Goal: Task Accomplishment & Management: Use online tool/utility

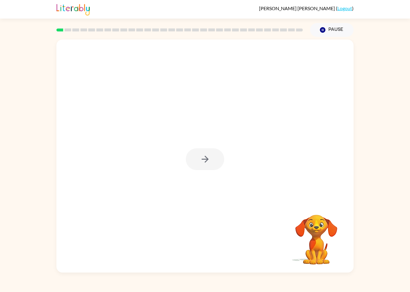
click at [201, 142] on div at bounding box center [204, 156] width 297 height 233
click at [204, 157] on div at bounding box center [205, 159] width 38 height 22
click at [214, 160] on div at bounding box center [205, 159] width 38 height 22
click at [209, 160] on div at bounding box center [205, 159] width 38 height 22
click at [207, 161] on icon "button" at bounding box center [204, 159] width 7 height 7
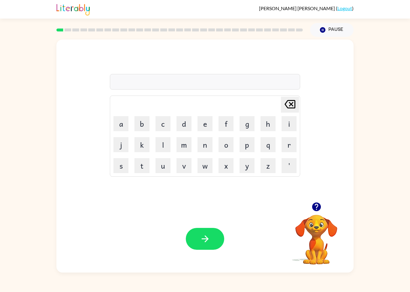
click at [136, 123] on button "b" at bounding box center [141, 123] width 15 height 15
click at [226, 145] on button "o" at bounding box center [225, 144] width 15 height 15
click at [287, 145] on button "r" at bounding box center [288, 144] width 15 height 15
click at [145, 122] on button "b" at bounding box center [141, 123] width 15 height 15
click at [294, 102] on icon "[PERSON_NAME] last character input" at bounding box center [289, 104] width 14 height 14
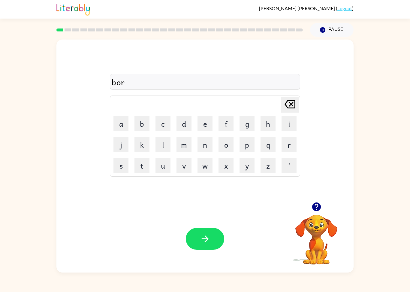
click at [184, 125] on button "d" at bounding box center [183, 123] width 15 height 15
click at [201, 127] on button "e" at bounding box center [204, 123] width 15 height 15
click at [286, 147] on button "r" at bounding box center [288, 144] width 15 height 15
click at [204, 243] on icon "button" at bounding box center [205, 239] width 10 height 10
click at [279, 152] on td "r" at bounding box center [289, 145] width 20 height 20
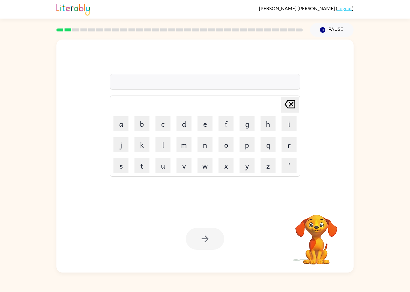
click at [285, 142] on button "r" at bounding box center [288, 144] width 15 height 15
click at [230, 148] on button "o" at bounding box center [225, 144] width 15 height 15
click at [161, 163] on button "u" at bounding box center [162, 165] width 15 height 15
click at [202, 147] on button "n" at bounding box center [204, 144] width 15 height 15
click at [181, 119] on button "d" at bounding box center [183, 123] width 15 height 15
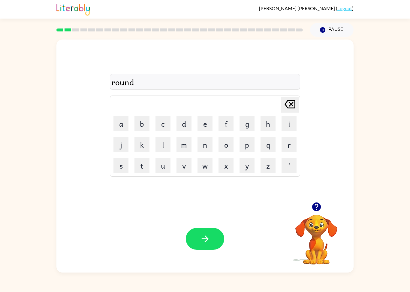
click at [195, 238] on button "button" at bounding box center [205, 239] width 38 height 22
click at [184, 145] on button "m" at bounding box center [183, 144] width 15 height 15
click at [120, 129] on button "a" at bounding box center [120, 123] width 15 height 15
click at [166, 126] on button "c" at bounding box center [162, 123] width 15 height 15
click at [267, 127] on button "h" at bounding box center [267, 123] width 15 height 15
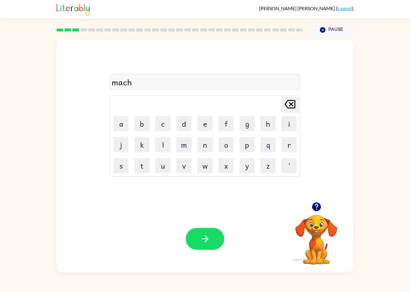
click at [287, 125] on button "i" at bounding box center [288, 123] width 15 height 15
click at [203, 147] on button "n" at bounding box center [204, 144] width 15 height 15
click at [204, 124] on button "e" at bounding box center [204, 123] width 15 height 15
click at [215, 240] on button "button" at bounding box center [205, 239] width 38 height 22
click at [316, 241] on video "Your browser must support playing .mp4 files to use Literably. Please try using…" at bounding box center [316, 236] width 60 height 60
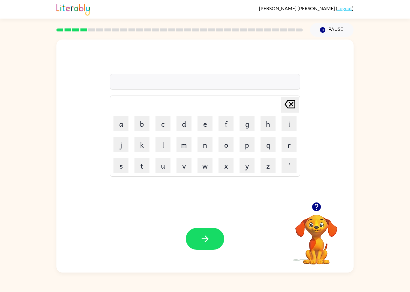
click at [318, 211] on icon "button" at bounding box center [316, 207] width 9 height 9
click at [142, 165] on button "t" at bounding box center [141, 165] width 15 height 15
click at [285, 143] on button "r" at bounding box center [288, 144] width 15 height 15
click at [123, 127] on button "a" at bounding box center [120, 123] width 15 height 15
click at [296, 121] on button "i" at bounding box center [288, 123] width 15 height 15
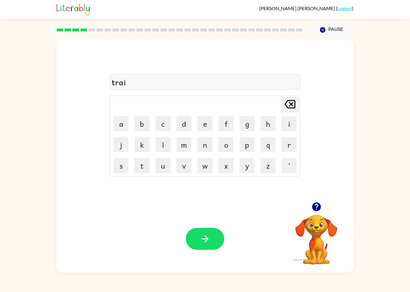
click at [202, 146] on button "n" at bounding box center [204, 144] width 15 height 15
click at [204, 249] on button "button" at bounding box center [205, 239] width 38 height 22
click at [187, 122] on button "d" at bounding box center [183, 123] width 15 height 15
click at [200, 125] on button "e" at bounding box center [204, 123] width 15 height 15
click at [229, 121] on button "f" at bounding box center [225, 123] width 15 height 15
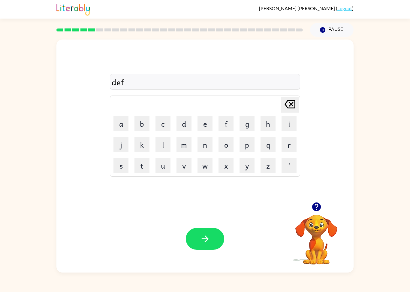
click at [201, 126] on button "e" at bounding box center [204, 123] width 15 height 15
click at [204, 145] on button "n" at bounding box center [204, 144] width 15 height 15
click at [159, 126] on button "c" at bounding box center [162, 123] width 15 height 15
click at [285, 124] on button "i" at bounding box center [288, 123] width 15 height 15
click at [222, 123] on button "f" at bounding box center [225, 123] width 15 height 15
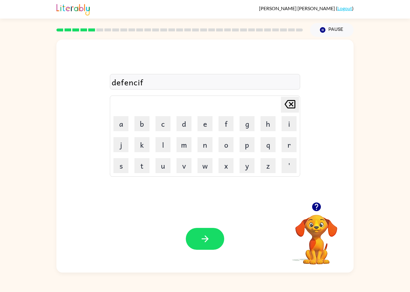
click at [200, 123] on button "e" at bounding box center [204, 123] width 15 height 15
click at [294, 108] on icon at bounding box center [289, 104] width 11 height 8
click at [294, 108] on icon "[PERSON_NAME] last character input" at bounding box center [289, 104] width 14 height 14
click at [287, 109] on icon "[PERSON_NAME] last character input" at bounding box center [289, 104] width 14 height 14
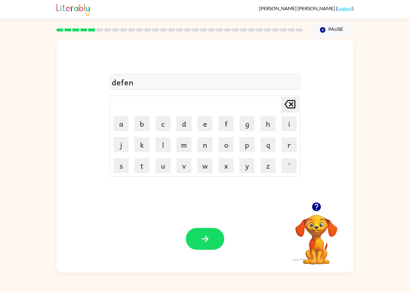
click at [124, 166] on button "s" at bounding box center [120, 165] width 15 height 15
click at [288, 122] on button "i" at bounding box center [288, 123] width 15 height 15
click at [226, 124] on button "f" at bounding box center [225, 123] width 15 height 15
click at [201, 125] on button "e" at bounding box center [204, 123] width 15 height 15
click at [292, 109] on icon at bounding box center [289, 104] width 11 height 8
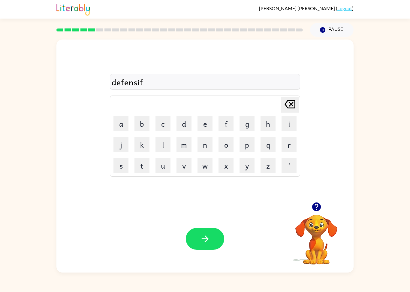
click at [292, 108] on icon at bounding box center [289, 104] width 11 height 8
click at [315, 202] on icon "button" at bounding box center [316, 207] width 10 height 10
click at [315, 202] on div "defensi [PERSON_NAME] last character input a b c d e f g h i j k l m n o p q r …" at bounding box center [204, 121] width 297 height 163
click at [183, 171] on button "v" at bounding box center [183, 165] width 15 height 15
click at [209, 118] on button "e" at bounding box center [204, 123] width 15 height 15
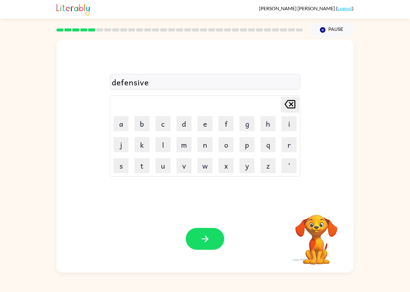
click at [204, 245] on button "button" at bounding box center [205, 239] width 38 height 22
click at [184, 167] on button "v" at bounding box center [183, 165] width 15 height 15
click at [121, 126] on button "a" at bounding box center [120, 123] width 15 height 15
click at [163, 130] on button "c" at bounding box center [162, 123] width 15 height 15
click at [117, 127] on button "a" at bounding box center [120, 123] width 15 height 15
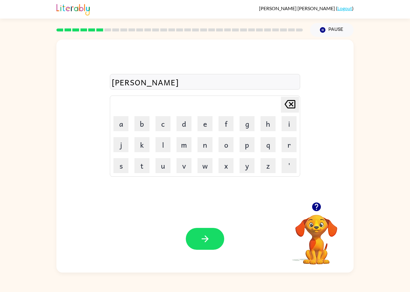
click at [147, 167] on button "t" at bounding box center [141, 165] width 15 height 15
click at [286, 120] on button "i" at bounding box center [288, 123] width 15 height 15
click at [224, 148] on button "o" at bounding box center [225, 144] width 15 height 15
click at [204, 143] on button "n" at bounding box center [204, 144] width 15 height 15
click at [223, 243] on button "button" at bounding box center [205, 239] width 38 height 22
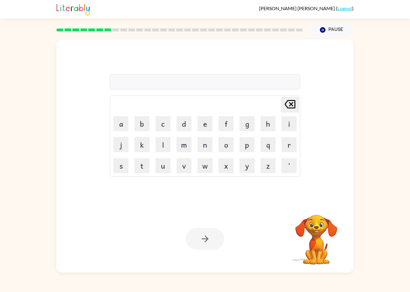
click at [164, 120] on button "c" at bounding box center [162, 123] width 15 height 15
click at [309, 224] on video "Your browser must support playing .mp4 files to use Literably. Please try using…" at bounding box center [316, 236] width 60 height 60
click at [318, 205] on icon "button" at bounding box center [316, 207] width 9 height 9
click at [298, 107] on button "[PERSON_NAME] last character input" at bounding box center [290, 105] width 18 height 16
click at [246, 144] on button "p" at bounding box center [246, 144] width 15 height 15
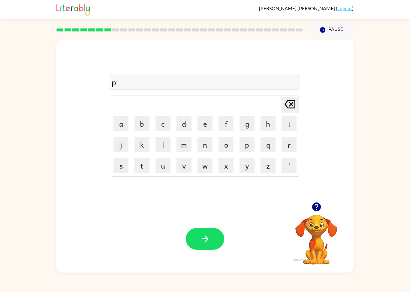
click at [160, 168] on button "u" at bounding box center [162, 165] width 15 height 15
click at [186, 121] on button "d" at bounding box center [183, 123] width 15 height 15
click at [183, 124] on button "d" at bounding box center [183, 123] width 15 height 15
click at [164, 145] on button "l" at bounding box center [162, 144] width 15 height 15
click at [203, 124] on button "e" at bounding box center [204, 123] width 15 height 15
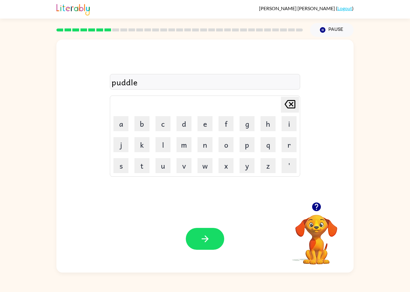
click at [316, 205] on icon "button" at bounding box center [316, 207] width 9 height 9
click at [193, 234] on button "button" at bounding box center [205, 239] width 38 height 22
click at [178, 146] on button "m" at bounding box center [183, 144] width 15 height 15
click at [282, 125] on button "i" at bounding box center [288, 123] width 15 height 15
click at [286, 148] on button "r" at bounding box center [288, 144] width 15 height 15
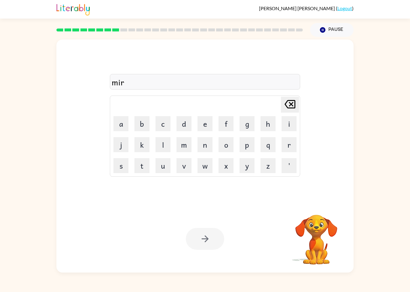
click at [117, 126] on button "a" at bounding box center [120, 123] width 15 height 15
click at [166, 123] on button "c" at bounding box center [162, 123] width 15 height 15
click at [290, 122] on button "i" at bounding box center [288, 123] width 15 height 15
click at [168, 147] on button "l" at bounding box center [162, 144] width 15 height 15
click at [321, 208] on icon "button" at bounding box center [316, 207] width 10 height 10
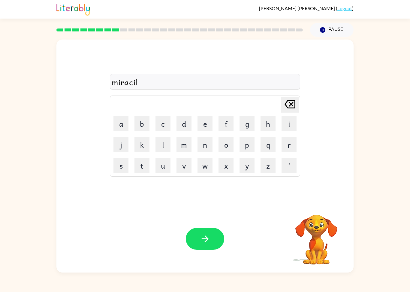
click at [199, 125] on button "e" at bounding box center [204, 123] width 15 height 15
click at [200, 240] on icon "button" at bounding box center [205, 239] width 10 height 10
click at [185, 147] on button "m" at bounding box center [183, 144] width 15 height 15
click at [284, 121] on button "i" at bounding box center [288, 123] width 15 height 15
click at [188, 130] on button "d" at bounding box center [183, 123] width 15 height 15
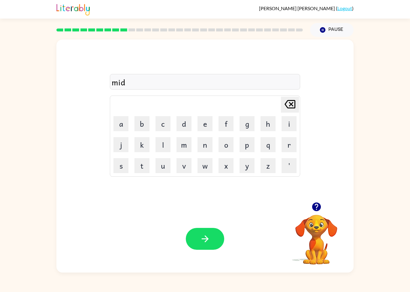
click at [183, 137] on button "m" at bounding box center [183, 144] width 15 height 15
click at [229, 143] on button "o" at bounding box center [225, 144] width 15 height 15
click at [285, 145] on button "r" at bounding box center [288, 144] width 15 height 15
click at [203, 150] on button "n" at bounding box center [204, 144] width 15 height 15
click at [288, 124] on button "i" at bounding box center [288, 123] width 15 height 15
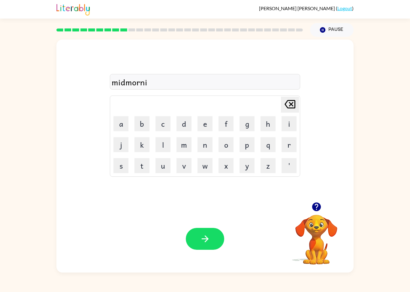
click at [210, 145] on button "n" at bounding box center [204, 144] width 15 height 15
click at [249, 124] on button "g" at bounding box center [246, 123] width 15 height 15
click at [195, 241] on button "button" at bounding box center [205, 239] width 38 height 22
click at [186, 118] on button "d" at bounding box center [183, 123] width 15 height 15
click at [286, 123] on button "i" at bounding box center [288, 123] width 15 height 15
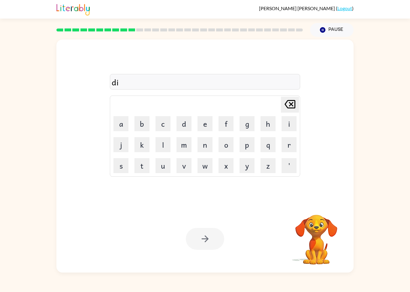
click at [123, 166] on button "s" at bounding box center [120, 165] width 15 height 15
click at [144, 161] on button "t" at bounding box center [141, 165] width 15 height 15
click at [294, 146] on button "r" at bounding box center [288, 144] width 15 height 15
click at [158, 171] on button "u" at bounding box center [162, 165] width 15 height 15
click at [116, 167] on button "s" at bounding box center [120, 165] width 15 height 15
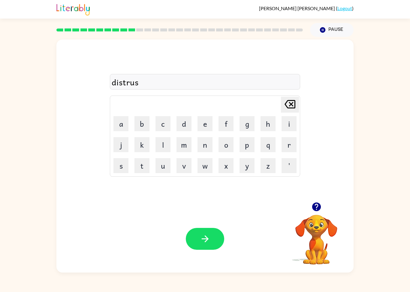
click at [315, 210] on icon "button" at bounding box center [316, 207] width 9 height 9
click at [141, 164] on button "t" at bounding box center [141, 165] width 15 height 15
click at [201, 248] on button "button" at bounding box center [205, 239] width 38 height 22
click at [282, 139] on button "r" at bounding box center [288, 144] width 15 height 15
click at [226, 145] on button "o" at bounding box center [225, 144] width 15 height 15
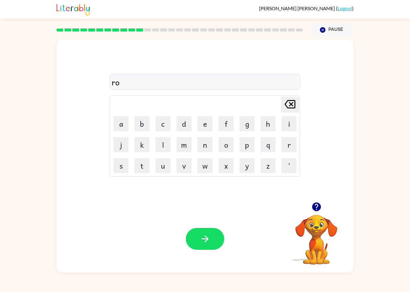
click at [147, 124] on button "b" at bounding box center [141, 123] width 15 height 15
click at [291, 105] on icon at bounding box center [289, 104] width 11 height 8
click at [181, 129] on button "d" at bounding box center [183, 123] width 15 height 15
click at [203, 122] on button "e" at bounding box center [204, 123] width 15 height 15
click at [207, 238] on icon "button" at bounding box center [204, 239] width 7 height 7
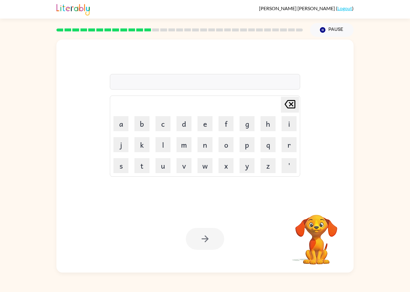
click at [163, 166] on button "u" at bounding box center [162, 165] width 15 height 15
click at [250, 146] on button "p" at bounding box center [246, 144] width 15 height 15
click at [249, 121] on button "g" at bounding box center [246, 123] width 15 height 15
click at [288, 148] on button "r" at bounding box center [288, 144] width 15 height 15
click at [120, 125] on button "a" at bounding box center [120, 123] width 15 height 15
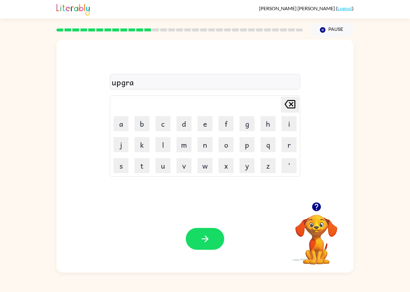
click at [183, 122] on button "d" at bounding box center [183, 123] width 15 height 15
click at [200, 124] on button "e" at bounding box center [204, 123] width 15 height 15
click at [204, 239] on icon "button" at bounding box center [204, 239] width 7 height 7
click at [185, 145] on button "m" at bounding box center [183, 144] width 15 height 15
click at [118, 129] on button "a" at bounding box center [120, 123] width 15 height 15
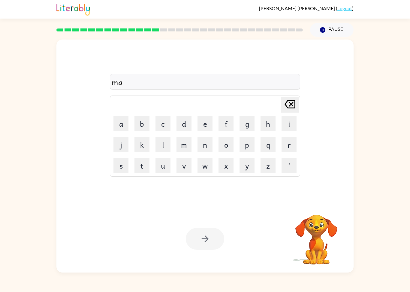
click at [184, 118] on button "d" at bounding box center [183, 123] width 15 height 15
click at [206, 145] on button "n" at bounding box center [204, 144] width 15 height 15
click at [202, 128] on button "e" at bounding box center [204, 123] width 15 height 15
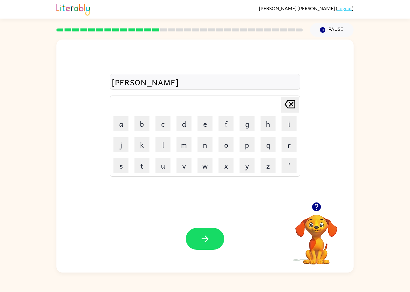
click at [121, 169] on button "s" at bounding box center [120, 165] width 15 height 15
click at [121, 168] on button "s" at bounding box center [120, 165] width 15 height 15
click at [321, 205] on icon "button" at bounding box center [316, 207] width 10 height 10
click at [208, 238] on icon "button" at bounding box center [205, 239] width 10 height 10
click at [146, 123] on button "b" at bounding box center [141, 123] width 15 height 15
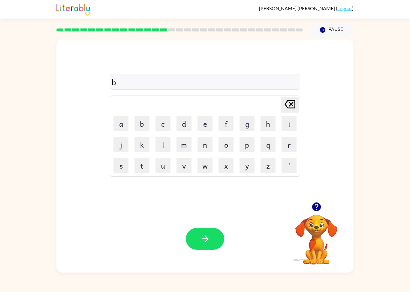
click at [223, 144] on button "o" at bounding box center [225, 144] width 15 height 15
click at [203, 147] on button "n" at bounding box center [204, 144] width 15 height 15
click at [163, 169] on button "u" at bounding box center [162, 165] width 15 height 15
click at [121, 166] on button "s" at bounding box center [120, 165] width 15 height 15
click at [210, 250] on button "button" at bounding box center [205, 239] width 38 height 22
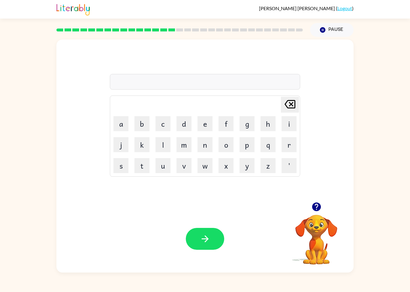
click at [319, 205] on icon "button" at bounding box center [316, 207] width 9 height 9
click at [118, 159] on button "s" at bounding box center [120, 165] width 15 height 15
click at [205, 168] on button "w" at bounding box center [204, 165] width 15 height 15
click at [122, 125] on button "a" at bounding box center [120, 123] width 15 height 15
click at [289, 145] on button "r" at bounding box center [288, 144] width 15 height 15
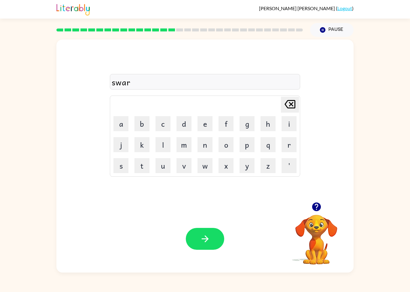
click at [190, 146] on button "m" at bounding box center [183, 144] width 15 height 15
click at [210, 243] on icon "button" at bounding box center [205, 239] width 10 height 10
click at [314, 208] on icon "button" at bounding box center [316, 207] width 9 height 9
click at [287, 152] on button "r" at bounding box center [288, 144] width 15 height 15
click at [122, 127] on button "a" at bounding box center [120, 123] width 15 height 15
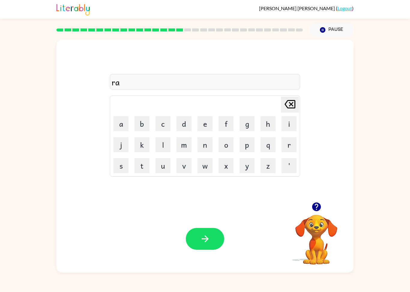
click at [186, 148] on button "m" at bounding box center [183, 144] width 15 height 15
click at [215, 246] on button "button" at bounding box center [205, 239] width 38 height 22
click at [311, 213] on button "button" at bounding box center [316, 206] width 15 height 15
click at [313, 208] on icon "button" at bounding box center [316, 207] width 9 height 9
click at [253, 121] on button "g" at bounding box center [246, 123] width 15 height 15
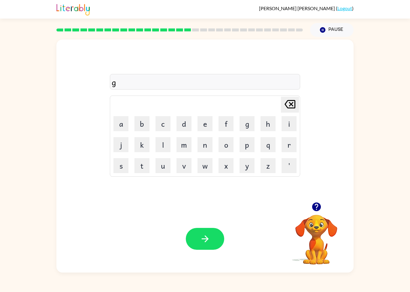
click at [287, 141] on button "r" at bounding box center [288, 144] width 15 height 15
click at [291, 108] on icon at bounding box center [289, 104] width 11 height 8
click at [294, 124] on button "i" at bounding box center [288, 123] width 15 height 15
click at [186, 142] on button "m" at bounding box center [183, 144] width 15 height 15
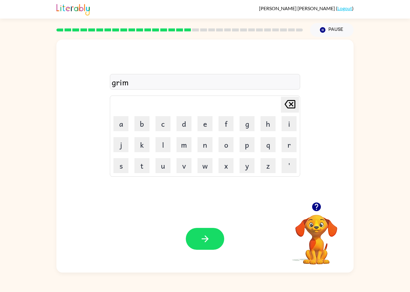
click at [186, 142] on button "m" at bounding box center [183, 144] width 15 height 15
click at [287, 123] on button "i" at bounding box center [288, 123] width 15 height 15
click at [210, 143] on button "n" at bounding box center [204, 144] width 15 height 15
click at [252, 119] on button "g" at bounding box center [246, 123] width 15 height 15
click at [212, 238] on button "button" at bounding box center [205, 239] width 38 height 22
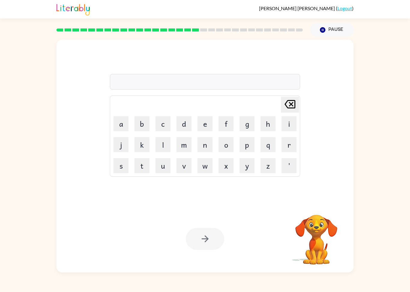
click at [288, 142] on button "r" at bounding box center [288, 144] width 15 height 15
click at [290, 120] on button "i" at bounding box center [288, 123] width 15 height 15
click at [119, 170] on button "s" at bounding box center [120, 165] width 15 height 15
click at [143, 143] on button "k" at bounding box center [141, 144] width 15 height 15
click at [285, 124] on button "i" at bounding box center [288, 123] width 15 height 15
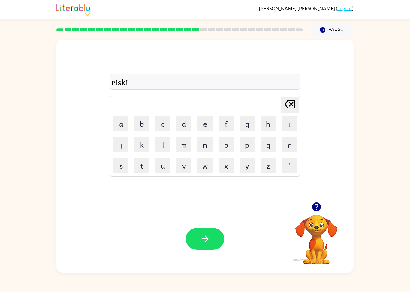
click at [203, 121] on button "e" at bounding box center [204, 123] width 15 height 15
click at [145, 166] on button "t" at bounding box center [141, 165] width 15 height 15
click at [297, 104] on icon "[PERSON_NAME] last character input" at bounding box center [289, 104] width 14 height 14
click at [122, 166] on button "s" at bounding box center [120, 165] width 15 height 15
click at [297, 108] on button "[PERSON_NAME] last character input" at bounding box center [290, 105] width 18 height 16
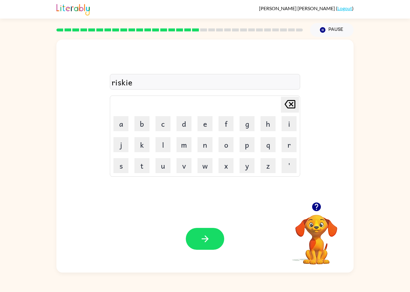
click at [120, 167] on button "s" at bounding box center [120, 165] width 15 height 15
click at [142, 165] on button "t" at bounding box center [141, 165] width 15 height 15
click at [207, 254] on div "Your browser must support playing .mp4 files to use Literably. Please try using…" at bounding box center [204, 238] width 297 height 67
click at [200, 241] on icon "button" at bounding box center [205, 239] width 10 height 10
click at [121, 121] on button "a" at bounding box center [120, 123] width 15 height 15
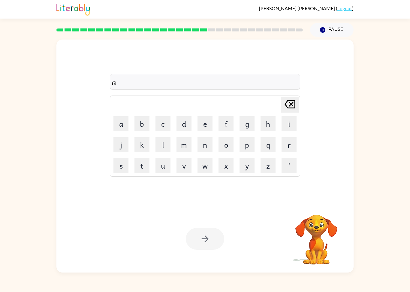
click at [283, 144] on button "r" at bounding box center [288, 144] width 15 height 15
click at [160, 124] on button "c" at bounding box center [162, 123] width 15 height 15
click at [260, 127] on button "h" at bounding box center [267, 123] width 15 height 15
click at [310, 208] on button "button" at bounding box center [316, 206] width 15 height 15
click at [200, 168] on button "w" at bounding box center [204, 165] width 15 height 15
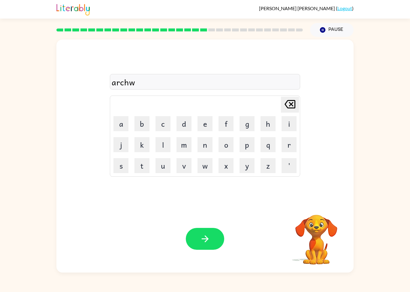
click at [124, 126] on button "a" at bounding box center [120, 123] width 15 height 15
click at [315, 208] on icon "button" at bounding box center [316, 207] width 9 height 9
click at [248, 169] on button "y" at bounding box center [246, 165] width 15 height 15
click at [202, 245] on button "button" at bounding box center [205, 239] width 38 height 22
click at [224, 126] on button "f" at bounding box center [225, 123] width 15 height 15
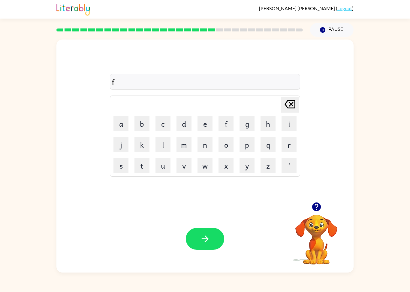
click at [228, 146] on button "o" at bounding box center [225, 144] width 15 height 15
click at [164, 141] on button "l" at bounding box center [162, 144] width 15 height 15
click at [226, 149] on button "o" at bounding box center [225, 144] width 15 height 15
click at [207, 167] on button "w" at bounding box center [204, 165] width 15 height 15
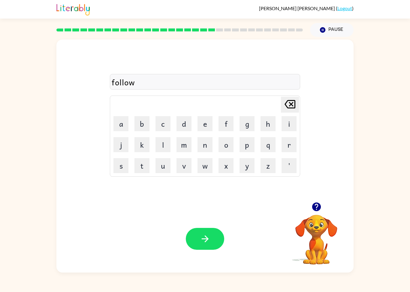
click at [210, 247] on button "button" at bounding box center [205, 239] width 38 height 22
click at [317, 210] on icon "button" at bounding box center [316, 207] width 9 height 9
click at [170, 112] on td "[PERSON_NAME] last character input" at bounding box center [205, 105] width 188 height 16
click at [205, 121] on button "e" at bounding box center [204, 123] width 15 height 15
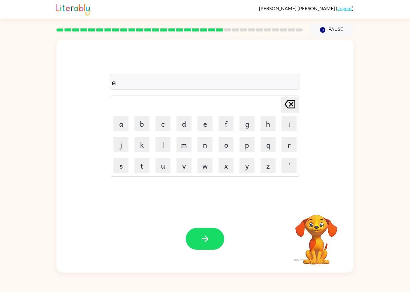
click at [291, 108] on icon at bounding box center [289, 104] width 11 height 8
click at [160, 120] on button "c" at bounding box center [162, 123] width 15 height 15
click at [203, 126] on button "e" at bounding box center [204, 123] width 15 height 15
click at [205, 146] on button "n" at bounding box center [204, 144] width 15 height 15
click at [144, 164] on button "t" at bounding box center [141, 165] width 15 height 15
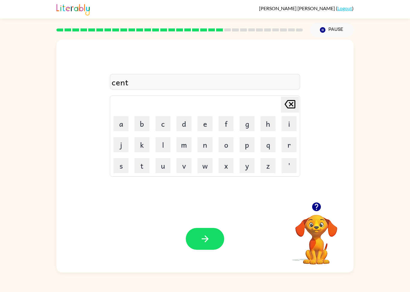
click at [288, 120] on button "i" at bounding box center [288, 123] width 15 height 15
click at [246, 149] on button "p" at bounding box center [246, 144] width 15 height 15
click at [201, 127] on button "e" at bounding box center [204, 123] width 15 height 15
click at [143, 126] on button "b" at bounding box center [141, 123] width 15 height 15
click at [289, 104] on icon "[PERSON_NAME] last character input" at bounding box center [289, 104] width 14 height 14
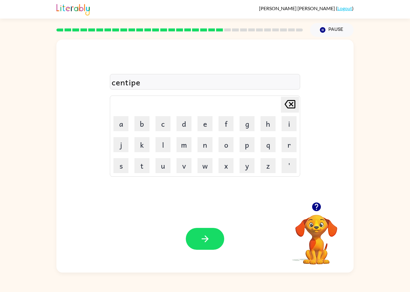
click at [170, 122] on button "c" at bounding box center [162, 123] width 15 height 15
click at [287, 100] on icon "[PERSON_NAME] last character input" at bounding box center [289, 104] width 14 height 14
click at [178, 125] on button "d" at bounding box center [183, 123] width 15 height 15
click at [207, 122] on button "e" at bounding box center [204, 123] width 15 height 15
click at [204, 231] on button "button" at bounding box center [205, 239] width 38 height 22
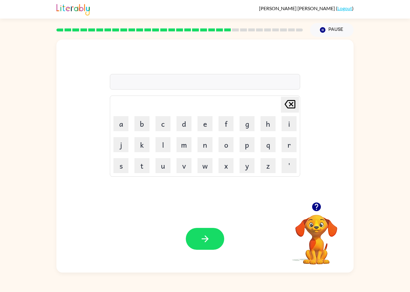
click at [319, 206] on icon "button" at bounding box center [316, 207] width 9 height 9
click at [317, 217] on video "Your browser must support playing .mp4 files to use Literably. Please try using…" at bounding box center [316, 236] width 60 height 60
click at [116, 159] on button "s" at bounding box center [120, 165] width 15 height 15
click at [165, 170] on button "u" at bounding box center [162, 165] width 15 height 15
click at [120, 164] on button "s" at bounding box center [120, 165] width 15 height 15
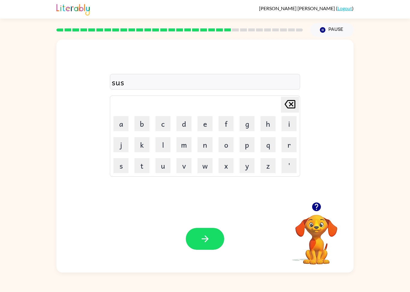
click at [147, 164] on button "t" at bounding box center [141, 165] width 15 height 15
click at [119, 124] on button "a" at bounding box center [120, 123] width 15 height 15
click at [284, 121] on button "i" at bounding box center [288, 123] width 15 height 15
click at [207, 148] on button "n" at bounding box center [204, 144] width 15 height 15
click at [320, 207] on icon "button" at bounding box center [316, 207] width 9 height 9
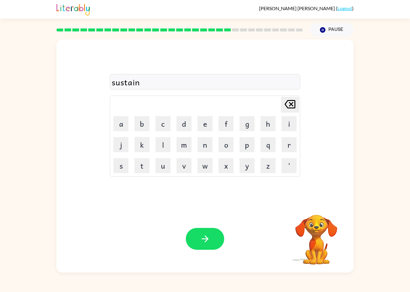
click at [220, 237] on button "button" at bounding box center [205, 239] width 38 height 22
click at [228, 124] on button "f" at bounding box center [225, 123] width 15 height 15
click at [226, 142] on button "o" at bounding box center [225, 144] width 15 height 15
click at [206, 167] on button "w" at bounding box center [204, 165] width 15 height 15
click at [122, 122] on button "a" at bounding box center [120, 123] width 15 height 15
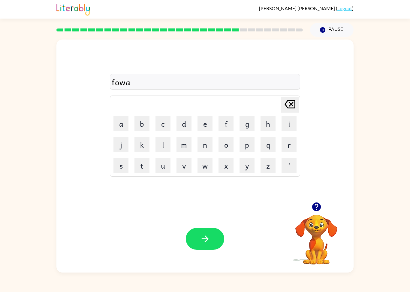
click at [296, 144] on button "r" at bounding box center [288, 144] width 15 height 15
click at [186, 118] on button "d" at bounding box center [183, 123] width 15 height 15
click at [214, 248] on button "button" at bounding box center [205, 239] width 38 height 22
click at [316, 211] on icon "button" at bounding box center [316, 207] width 9 height 9
click at [287, 148] on button "r" at bounding box center [288, 144] width 15 height 15
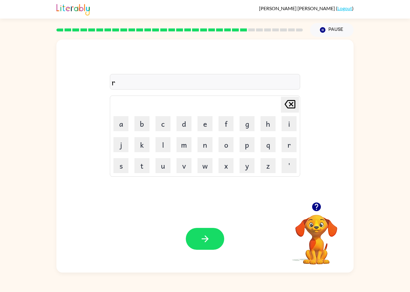
click at [205, 122] on button "e" at bounding box center [204, 123] width 15 height 15
click at [166, 149] on button "l" at bounding box center [162, 144] width 15 height 15
click at [123, 124] on button "a" at bounding box center [120, 123] width 15 height 15
click at [141, 172] on button "t" at bounding box center [141, 165] width 15 height 15
click at [206, 122] on button "e" at bounding box center [204, 123] width 15 height 15
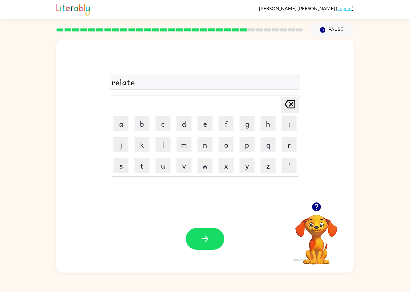
click at [187, 125] on button "d" at bounding box center [183, 123] width 15 height 15
click at [208, 239] on icon "button" at bounding box center [205, 239] width 10 height 10
click at [248, 120] on button "g" at bounding box center [246, 123] width 15 height 15
click at [230, 142] on button "o" at bounding box center [225, 144] width 15 height 15
click at [145, 125] on button "b" at bounding box center [141, 123] width 15 height 15
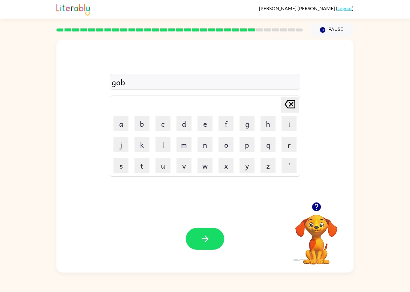
click at [163, 147] on button "l" at bounding box center [162, 144] width 15 height 15
click at [207, 124] on button "e" at bounding box center [204, 123] width 15 height 15
click at [143, 165] on button "t" at bounding box center [141, 165] width 15 height 15
click at [207, 247] on button "button" at bounding box center [205, 239] width 38 height 22
click at [310, 203] on button "button" at bounding box center [316, 206] width 15 height 15
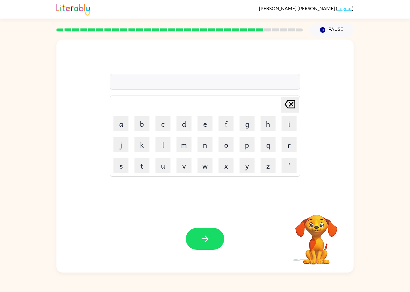
click at [317, 211] on video "Your browser must support playing .mp4 files to use Literably. Please try using…" at bounding box center [316, 236] width 60 height 60
click at [160, 143] on button "l" at bounding box center [162, 144] width 15 height 15
click at [165, 166] on button "u" at bounding box center [162, 165] width 15 height 15
click at [186, 144] on button "m" at bounding box center [183, 144] width 15 height 15
click at [146, 122] on button "b" at bounding box center [141, 123] width 15 height 15
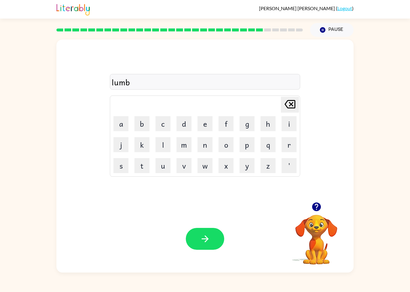
click at [207, 129] on button "e" at bounding box center [204, 123] width 15 height 15
click at [290, 148] on button "r" at bounding box center [288, 144] width 15 height 15
click at [122, 144] on button "j" at bounding box center [120, 144] width 15 height 15
click at [124, 130] on button "a" at bounding box center [120, 123] width 15 height 15
click at [163, 123] on button "c" at bounding box center [162, 123] width 15 height 15
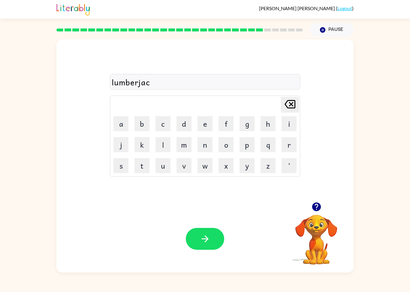
click at [145, 148] on button "k" at bounding box center [141, 144] width 15 height 15
click at [195, 246] on button "button" at bounding box center [205, 239] width 38 height 22
click at [311, 205] on icon "button" at bounding box center [316, 207] width 10 height 10
click at [244, 151] on button "p" at bounding box center [246, 144] width 15 height 15
click at [288, 123] on button "i" at bounding box center [288, 123] width 15 height 15
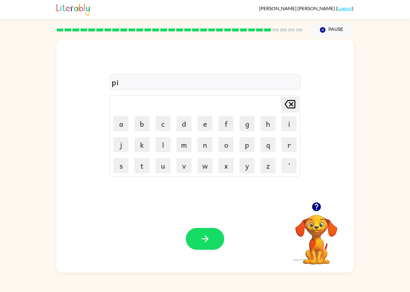
click at [208, 121] on button "e" at bounding box center [204, 123] width 15 height 15
click at [290, 151] on button "r" at bounding box center [288, 144] width 15 height 15
click at [161, 124] on button "c" at bounding box center [162, 123] width 15 height 15
click at [205, 124] on button "e" at bounding box center [204, 123] width 15 height 15
click at [325, 203] on div at bounding box center [316, 206] width 60 height 15
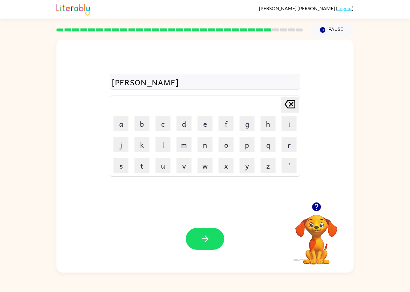
click at [317, 207] on icon "button" at bounding box center [316, 207] width 9 height 9
click at [209, 237] on icon "button" at bounding box center [205, 239] width 10 height 10
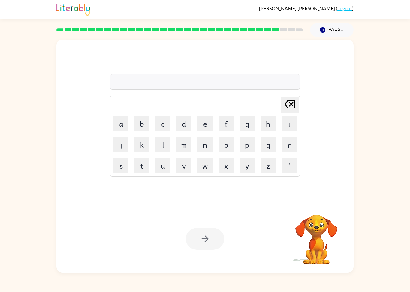
click at [123, 167] on button "s" at bounding box center [120, 165] width 15 height 15
click at [284, 120] on button "i" at bounding box center [288, 123] width 15 height 15
click at [312, 201] on button "button" at bounding box center [316, 206] width 15 height 15
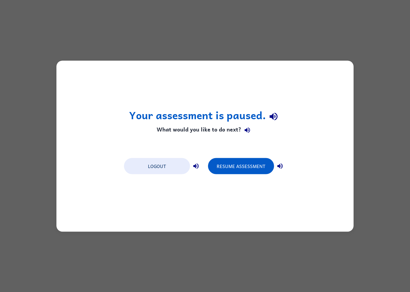
click at [241, 166] on button "Resume Assessment" at bounding box center [241, 166] width 66 height 16
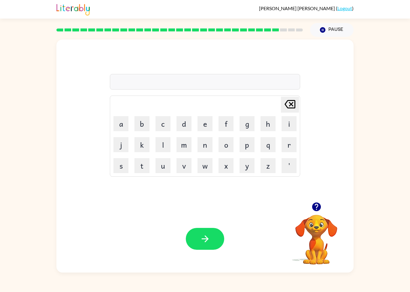
click at [148, 165] on button "t" at bounding box center [141, 165] width 15 height 15
click at [269, 120] on button "h" at bounding box center [267, 123] width 15 height 15
click at [284, 128] on button "i" at bounding box center [288, 123] width 15 height 15
click at [205, 142] on button "n" at bounding box center [204, 144] width 15 height 15
click at [314, 207] on icon "button" at bounding box center [316, 207] width 9 height 9
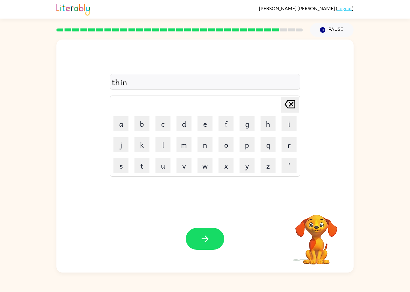
click at [206, 235] on icon "button" at bounding box center [205, 239] width 10 height 10
click at [115, 167] on button "s" at bounding box center [120, 165] width 15 height 15
click at [293, 125] on button "i" at bounding box center [288, 123] width 15 height 15
click at [164, 139] on button "l" at bounding box center [162, 144] width 15 height 15
click at [190, 170] on button "v" at bounding box center [183, 165] width 15 height 15
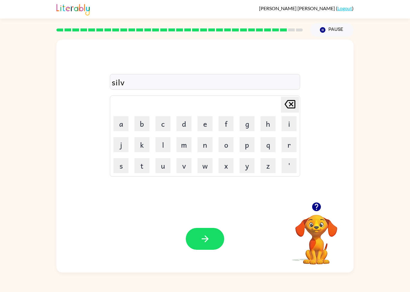
click at [205, 120] on button "e" at bounding box center [204, 123] width 15 height 15
click at [287, 147] on button "r" at bounding box center [288, 144] width 15 height 15
click at [200, 167] on button "w" at bounding box center [204, 165] width 15 height 15
click at [122, 124] on button "a" at bounding box center [120, 123] width 15 height 15
click at [288, 142] on button "r" at bounding box center [288, 144] width 15 height 15
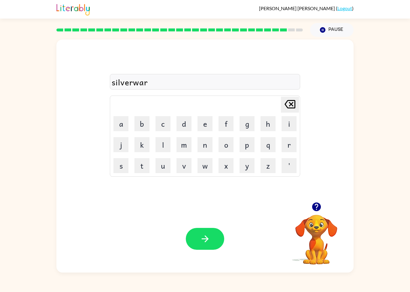
click at [205, 128] on button "e" at bounding box center [204, 123] width 15 height 15
click at [215, 229] on button "button" at bounding box center [205, 239] width 38 height 22
click at [214, 228] on div "Your browser must support playing .mp4 files to use Literably. Please try using…" at bounding box center [204, 238] width 297 height 67
click at [160, 167] on button "u" at bounding box center [162, 165] width 15 height 15
click at [202, 144] on button "n" at bounding box center [204, 144] width 15 height 15
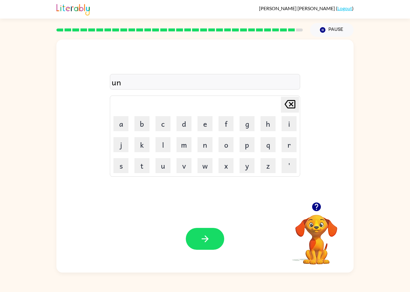
click at [116, 118] on button "a" at bounding box center [120, 123] width 15 height 15
click at [230, 124] on button "f" at bounding box center [225, 123] width 15 height 15
click at [294, 143] on button "r" at bounding box center [288, 144] width 15 height 15
click at [124, 126] on button "a" at bounding box center [120, 123] width 15 height 15
click at [290, 125] on button "i" at bounding box center [288, 123] width 15 height 15
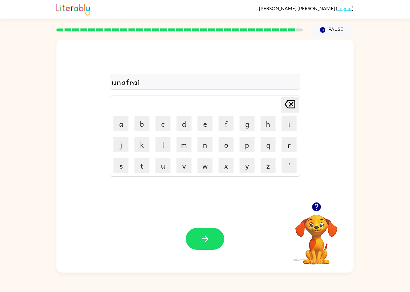
click at [179, 125] on button "d" at bounding box center [183, 123] width 15 height 15
click at [203, 238] on icon "button" at bounding box center [205, 239] width 10 height 10
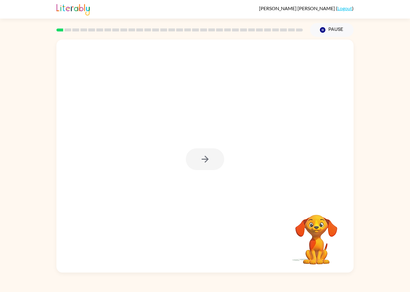
click at [205, 168] on div at bounding box center [205, 159] width 38 height 22
click at [206, 158] on div at bounding box center [205, 159] width 38 height 22
click at [210, 157] on button "button" at bounding box center [205, 159] width 38 height 22
click at [204, 158] on div at bounding box center [205, 159] width 38 height 22
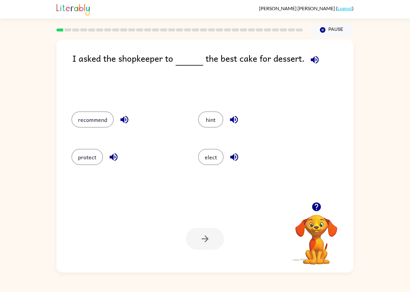
click at [212, 157] on button "elect" at bounding box center [210, 157] width 25 height 16
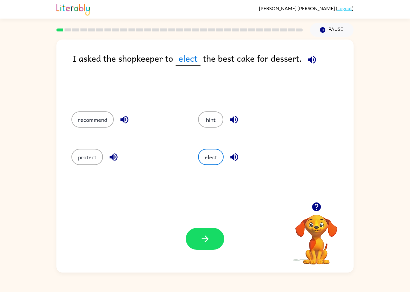
click at [98, 118] on button "recommend" at bounding box center [92, 120] width 42 height 16
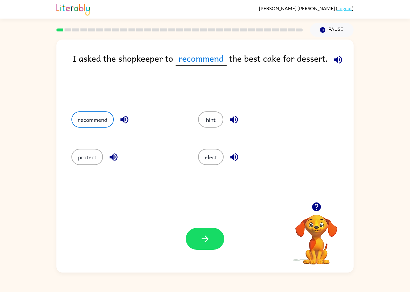
click at [211, 249] on button "button" at bounding box center [205, 239] width 38 height 22
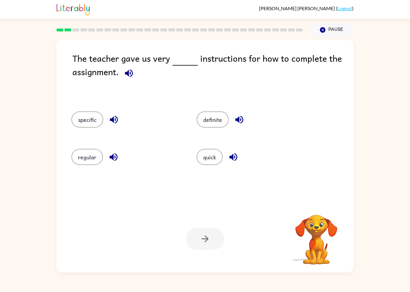
click at [217, 121] on button "definite" at bounding box center [212, 120] width 32 height 16
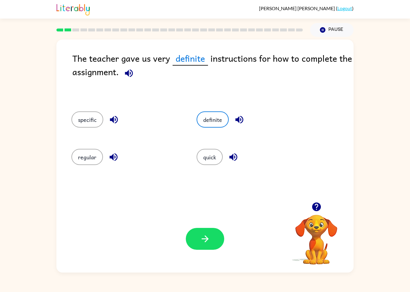
click at [87, 124] on button "specific" at bounding box center [87, 120] width 32 height 16
click at [214, 243] on button "button" at bounding box center [205, 239] width 38 height 22
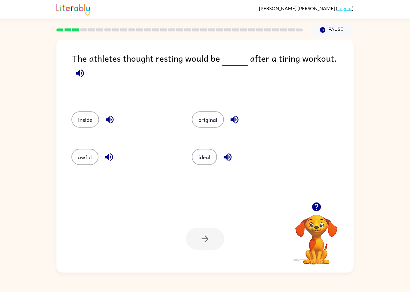
click at [202, 161] on button "ideal" at bounding box center [204, 157] width 25 height 16
click at [205, 249] on button "button" at bounding box center [205, 239] width 38 height 22
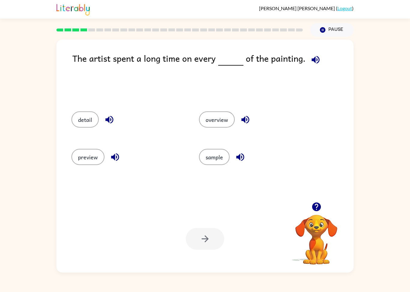
click at [322, 206] on button "button" at bounding box center [316, 206] width 15 height 15
click at [88, 115] on button "detail" at bounding box center [84, 120] width 27 height 16
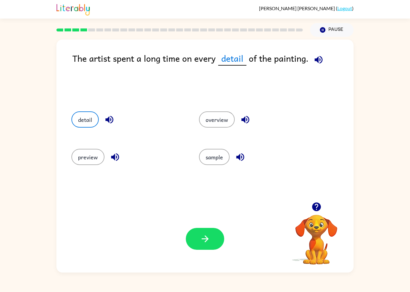
click at [210, 248] on button "button" at bounding box center [205, 239] width 38 height 22
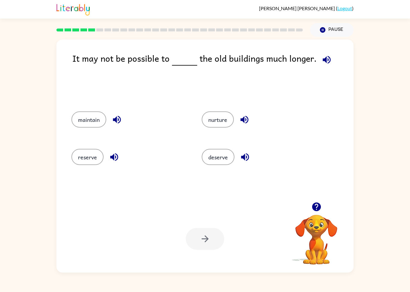
click at [85, 120] on button "maintain" at bounding box center [88, 120] width 35 height 16
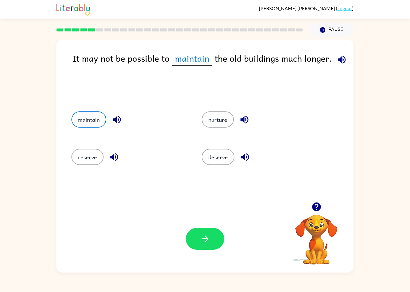
click at [202, 242] on icon "button" at bounding box center [205, 239] width 10 height 10
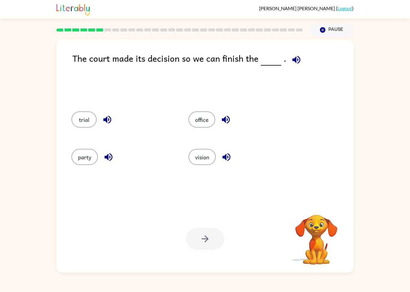
click at [76, 119] on button "trial" at bounding box center [83, 120] width 25 height 16
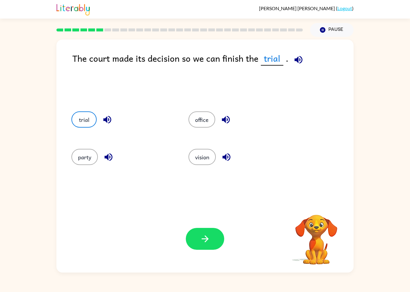
click at [207, 250] on button "button" at bounding box center [205, 239] width 38 height 22
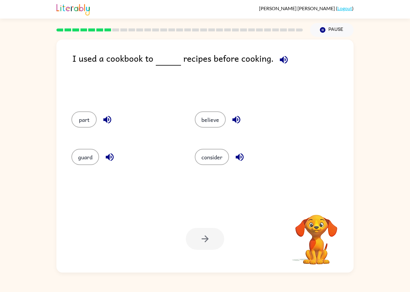
click at [221, 155] on button "consider" at bounding box center [212, 157] width 34 height 16
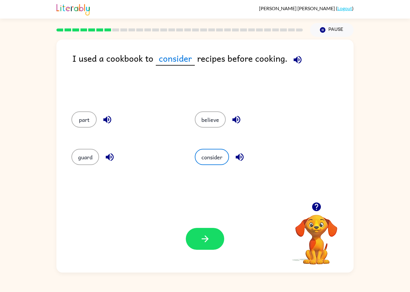
click at [204, 246] on button "button" at bounding box center [205, 239] width 38 height 22
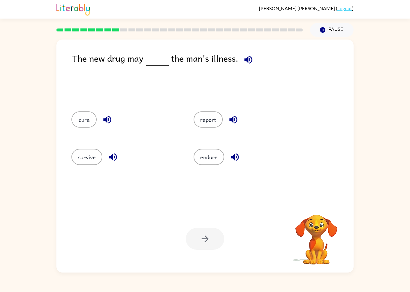
click at [85, 112] on button "cure" at bounding box center [83, 120] width 25 height 16
click at [190, 237] on button "button" at bounding box center [205, 239] width 38 height 22
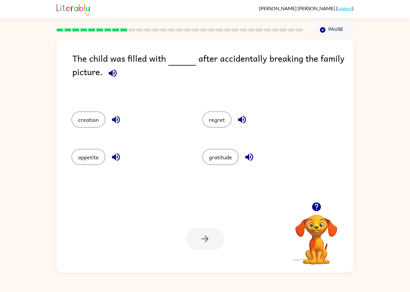
click at [223, 119] on button "regret" at bounding box center [216, 120] width 29 height 16
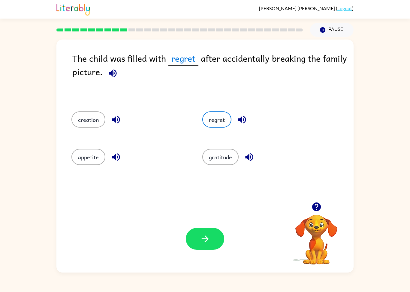
click at [200, 244] on icon "button" at bounding box center [205, 239] width 10 height 10
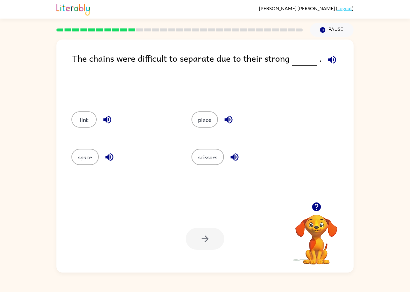
click at [82, 115] on button "link" at bounding box center [83, 120] width 25 height 16
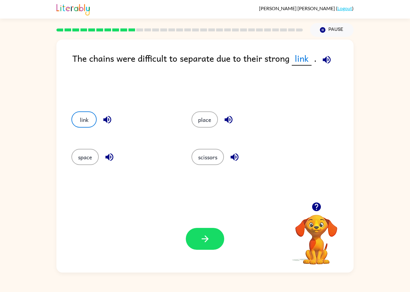
click at [190, 241] on button "button" at bounding box center [205, 239] width 38 height 22
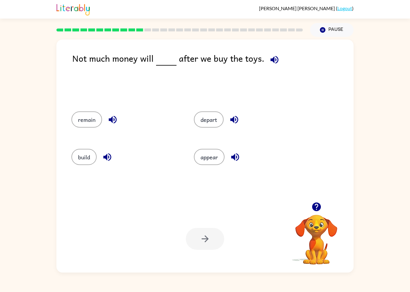
click at [85, 120] on button "remain" at bounding box center [86, 120] width 31 height 16
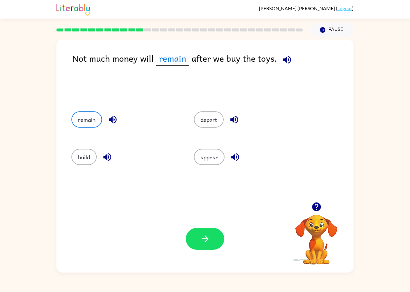
click at [211, 250] on button "button" at bounding box center [205, 239] width 38 height 22
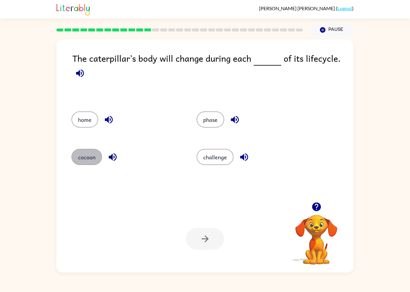
click at [95, 157] on button "cocoon" at bounding box center [86, 157] width 31 height 16
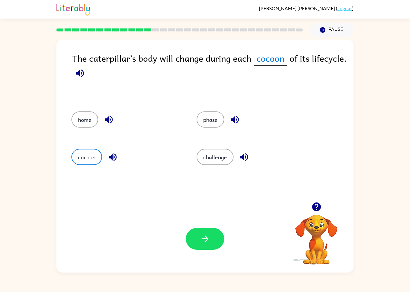
click at [218, 161] on button "challenge" at bounding box center [214, 157] width 37 height 16
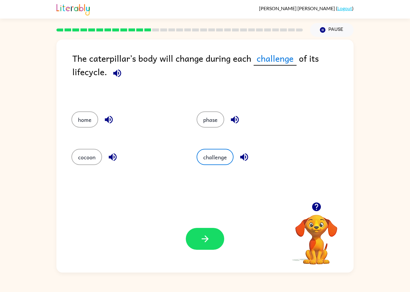
click at [95, 161] on button "cocoon" at bounding box center [86, 157] width 31 height 16
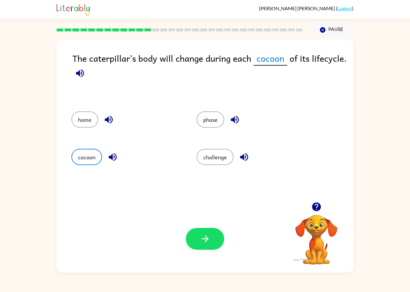
click at [223, 124] on button "phase" at bounding box center [210, 120] width 28 height 16
click at [211, 235] on button "button" at bounding box center [205, 239] width 38 height 22
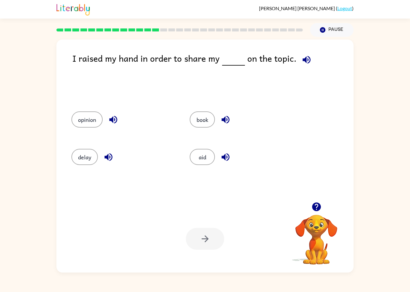
click at [82, 113] on button "opinion" at bounding box center [86, 120] width 31 height 16
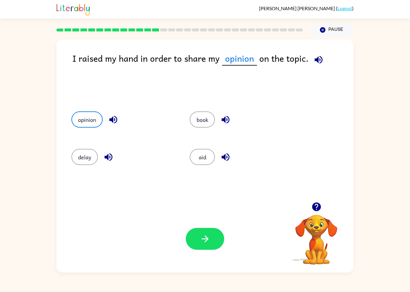
click at [200, 242] on icon "button" at bounding box center [205, 239] width 10 height 10
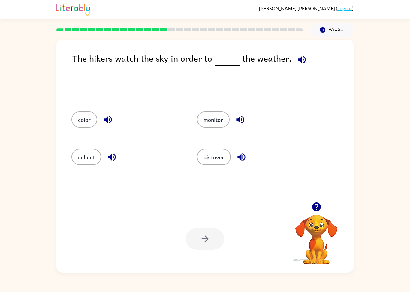
click at [211, 115] on button "monitor" at bounding box center [213, 120] width 33 height 16
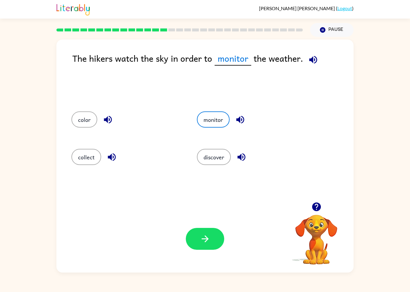
click at [193, 264] on div "Your browser must support playing .mp4 files to use Literably. Please try using…" at bounding box center [204, 238] width 297 height 67
click at [208, 237] on icon "button" at bounding box center [205, 239] width 10 height 10
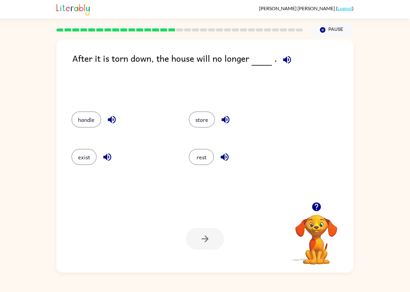
click at [83, 159] on button "exist" at bounding box center [83, 157] width 25 height 16
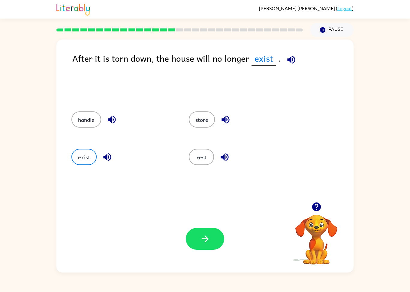
click at [215, 242] on button "button" at bounding box center [205, 239] width 38 height 22
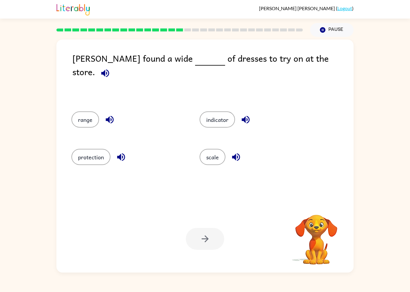
click at [86, 127] on button "range" at bounding box center [85, 120] width 28 height 16
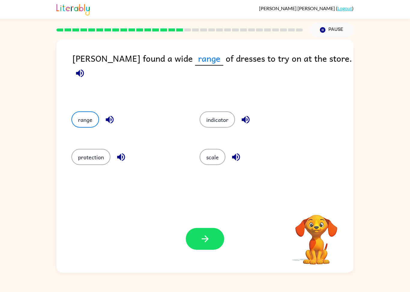
click at [211, 238] on button "button" at bounding box center [205, 239] width 38 height 22
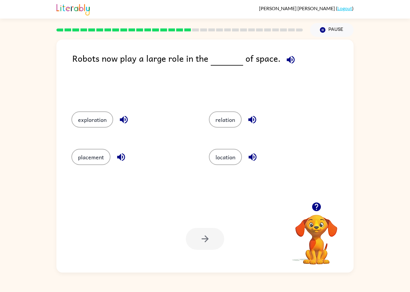
click at [99, 115] on button "exploration" at bounding box center [92, 120] width 42 height 16
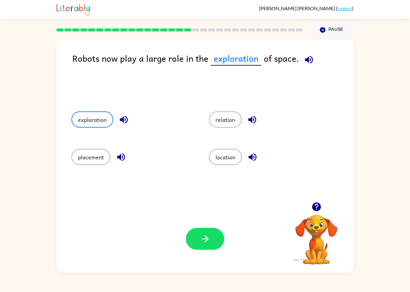
click at [208, 241] on icon "button" at bounding box center [205, 239] width 10 height 10
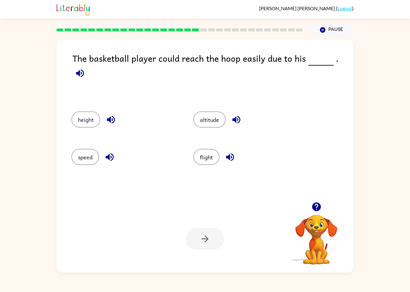
click at [90, 123] on button "height" at bounding box center [85, 120] width 29 height 16
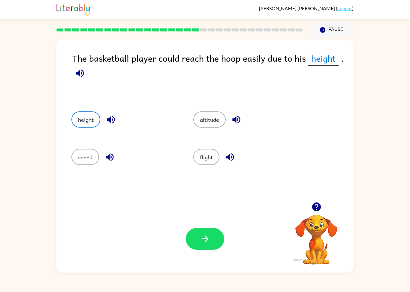
click at [190, 236] on button "button" at bounding box center [205, 239] width 38 height 22
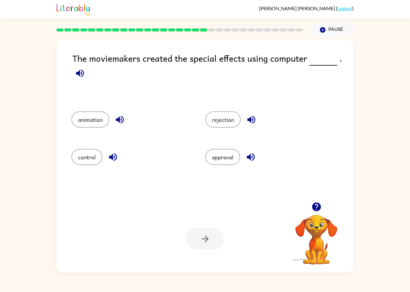
click at [10, 3] on div "Juan-Emilio Garcia-Silva ( Logout )" at bounding box center [205, 9] width 410 height 19
